Goal: Information Seeking & Learning: Learn about a topic

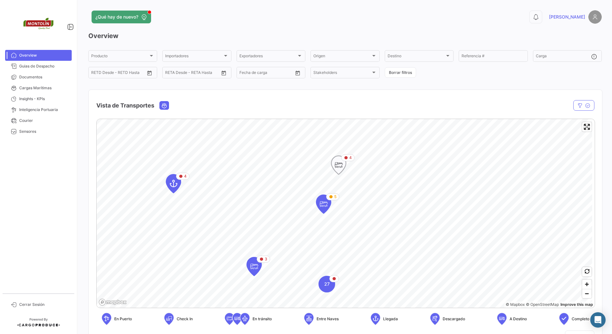
click at [338, 171] on icon "Map marker" at bounding box center [338, 164] width 9 height 13
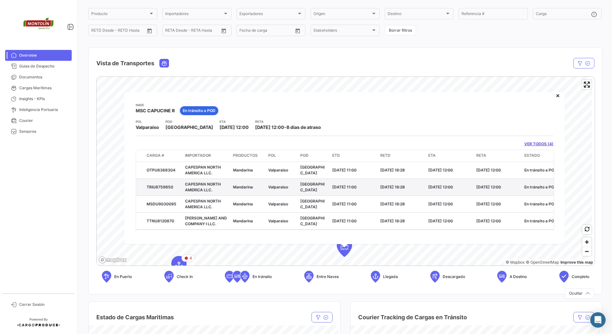
scroll to position [42, 0]
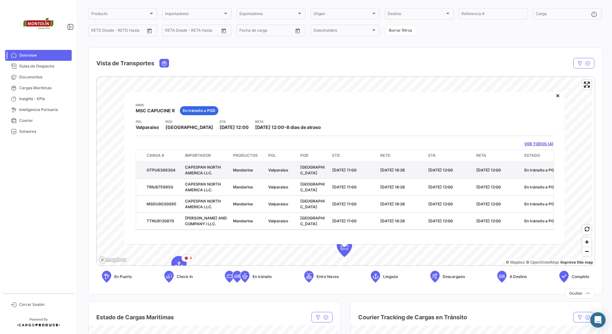
click at [165, 167] on div "OTPU6368304" at bounding box center [163, 170] width 33 height 6
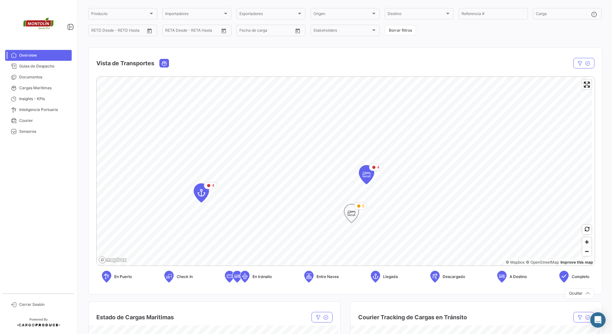
click at [359, 214] on icon "Map marker" at bounding box center [351, 213] width 15 height 19
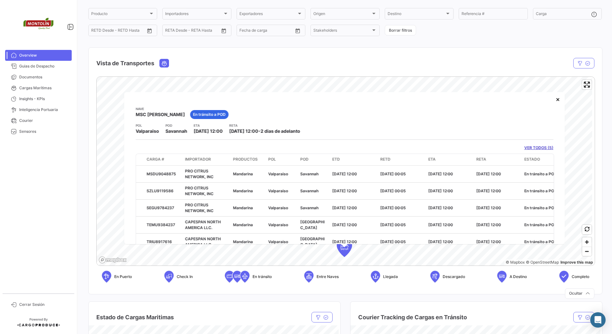
drag, startPoint x: 168, startPoint y: 131, endPoint x: 188, endPoint y: 129, distance: 19.9
click at [188, 129] on div "POL Valparaiso [GEOGRAPHIC_DATA] ETA [DATE] 12:00 [PERSON_NAME] [DATE] 12:00 - …" at bounding box center [345, 129] width 418 height 12
click at [96, 169] on div "4 5 4 © Mapbox © OpenStreetMap Improve this map [PERSON_NAME] MSC [PERSON_NAME]…" at bounding box center [345, 172] width 499 height 190
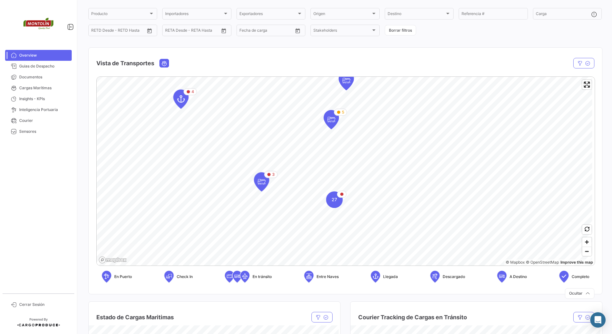
click at [248, 60] on mat-card "Vista de Transportes En [PERSON_NAME] Estado [PERSON_NAME] [PERSON_NAME] Carga …" at bounding box center [345, 170] width 514 height 247
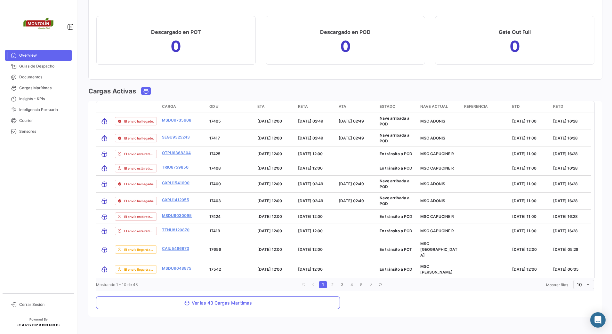
scroll to position [685, 0]
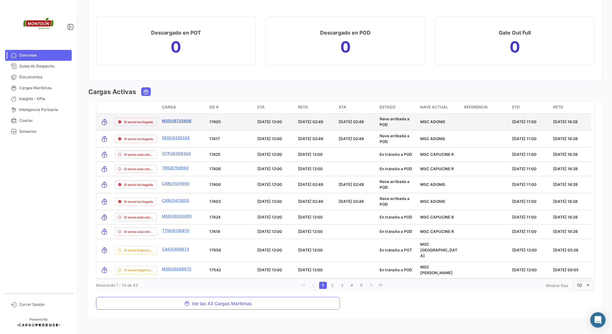
click at [177, 121] on link "MSDU9735608" at bounding box center [176, 121] width 29 height 6
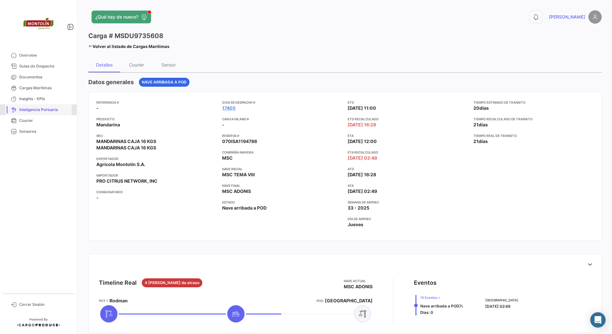
click at [39, 107] on span "Inteligencia Portuaria" at bounding box center [44, 110] width 50 height 6
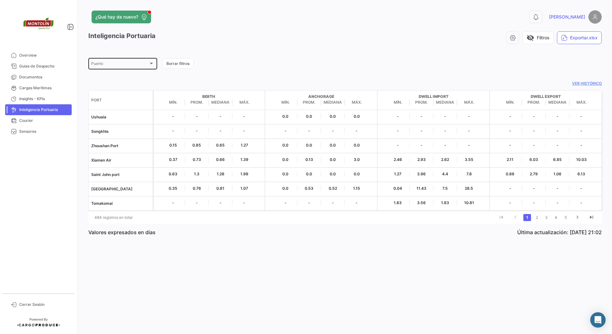
click at [123, 63] on div "Puerto" at bounding box center [119, 64] width 57 height 4
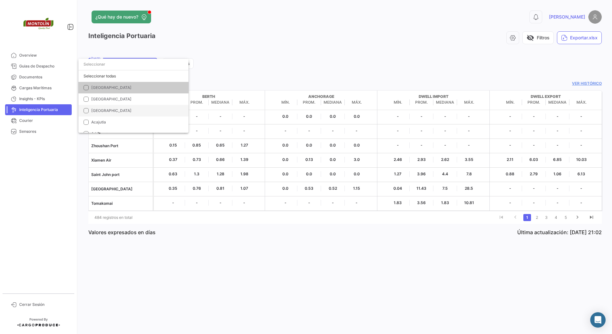
click at [113, 110] on span "[GEOGRAPHIC_DATA]" at bounding box center [136, 111] width 90 height 6
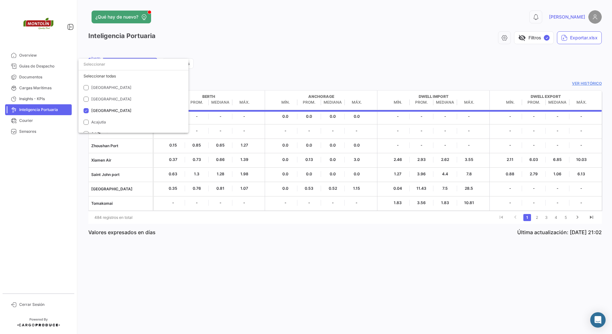
click at [225, 64] on div at bounding box center [306, 167] width 612 height 334
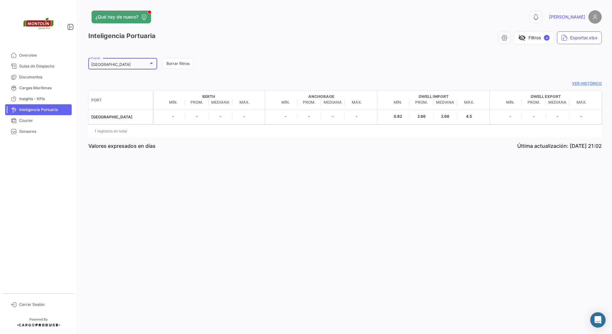
click at [130, 63] on div "[GEOGRAPHIC_DATA]" at bounding box center [119, 64] width 57 height 4
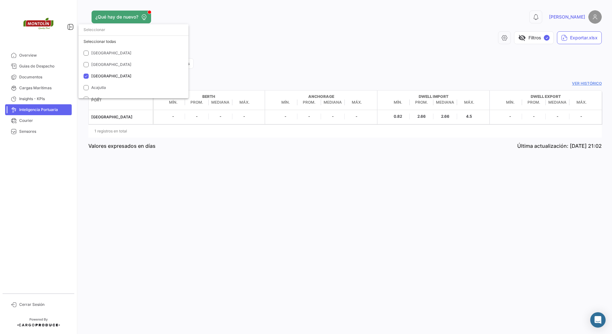
scroll to position [25, 0]
click at [101, 50] on span "[GEOGRAPHIC_DATA]" at bounding box center [111, 51] width 40 height 5
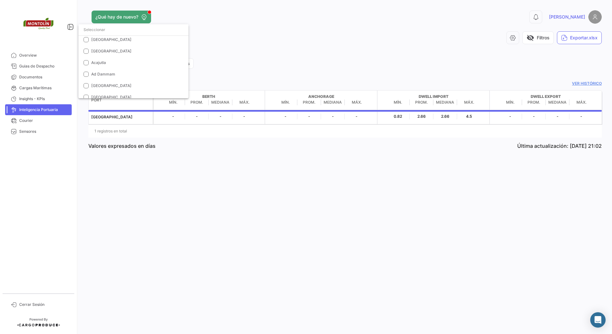
click at [100, 30] on input "dropdown search" at bounding box center [133, 30] width 110 height 12
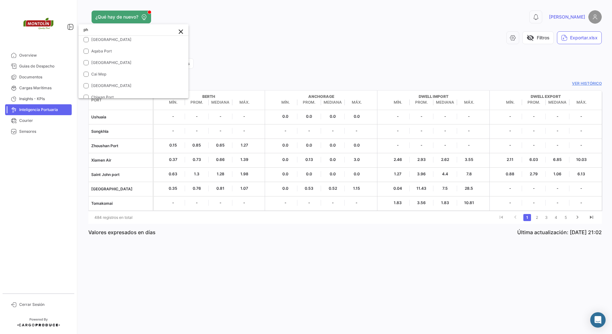
scroll to position [0, 0]
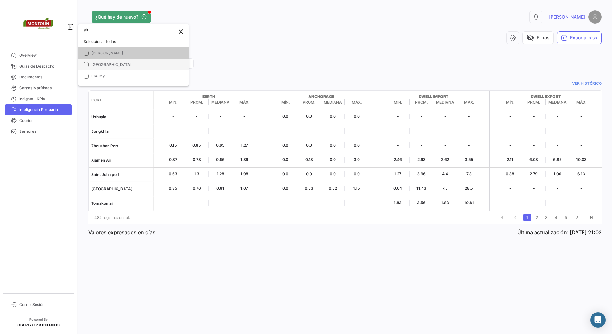
type input "ph"
click at [94, 64] on span "[GEOGRAPHIC_DATA]" at bounding box center [111, 64] width 40 height 5
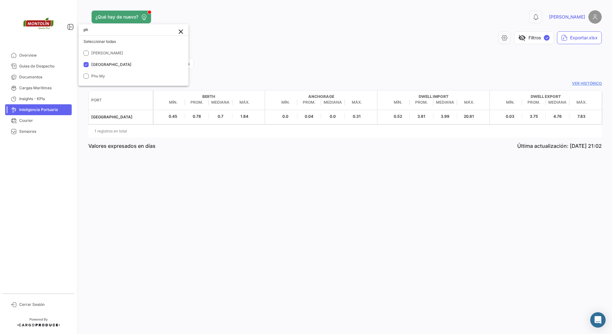
click at [199, 268] on div at bounding box center [306, 167] width 612 height 334
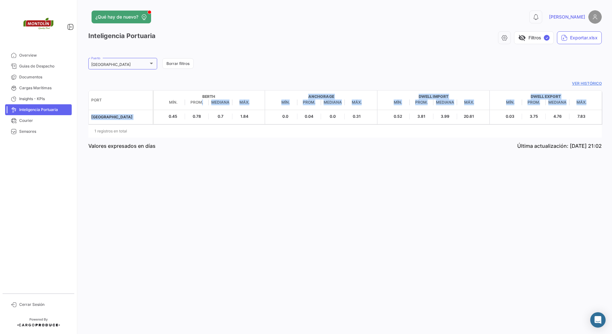
drag, startPoint x: 167, startPoint y: 118, endPoint x: 201, endPoint y: 109, distance: 35.2
click at [201, 109] on div "Port [PERSON_NAME]. Prom. Mediana Máx. Anchorage Mín. Prom. Mediana Máx. Dwell …" at bounding box center [344, 113] width 513 height 47
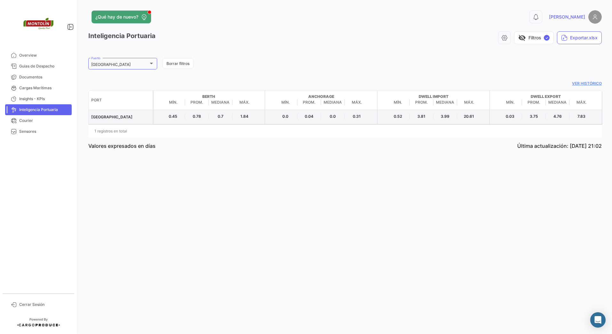
click at [244, 115] on span "1.84" at bounding box center [244, 117] width 24 height 6
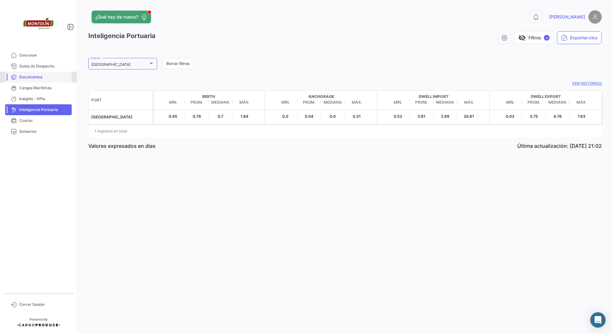
click at [31, 77] on span "Documentos" at bounding box center [44, 77] width 50 height 6
